Goal: Task Accomplishment & Management: Manage account settings

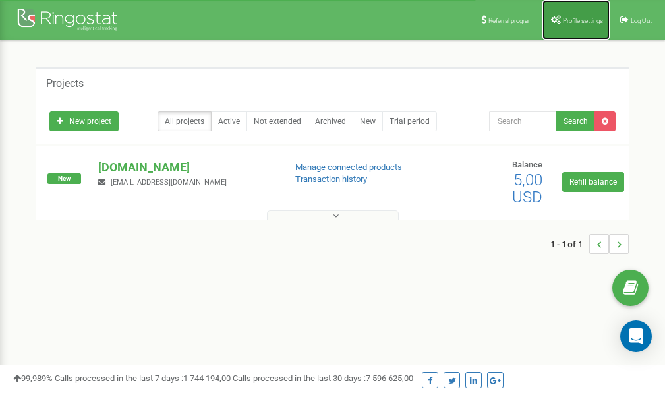
click at [566, 15] on link "Profile settings" at bounding box center [575, 20] width 67 height 40
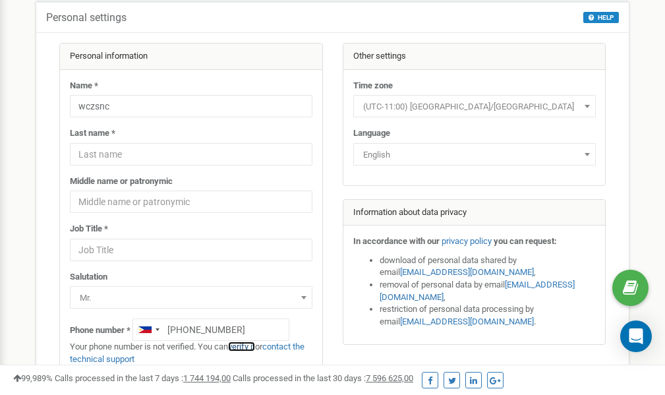
click at [247, 345] on link "verify it" at bounding box center [241, 346] width 27 height 10
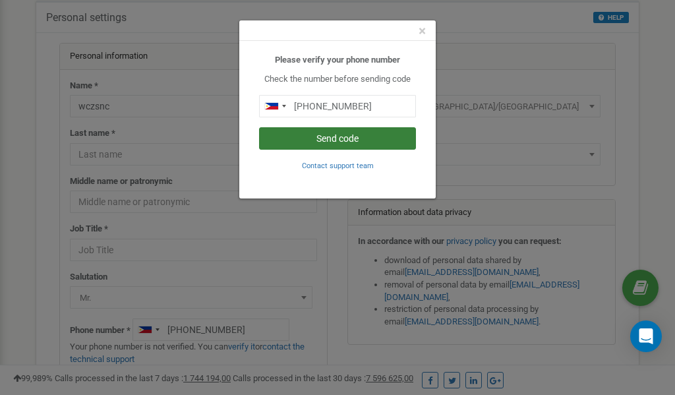
click at [322, 140] on button "Send code" at bounding box center [337, 138] width 157 height 22
